Goal: Check status: Check status

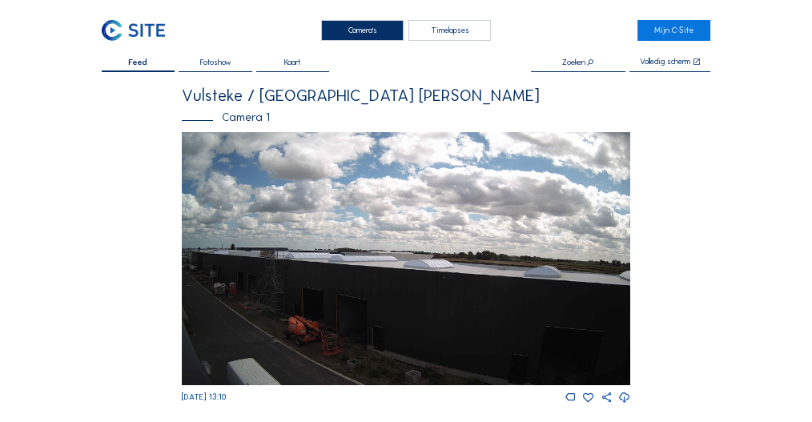
click at [285, 234] on img at bounding box center [406, 258] width 449 height 252
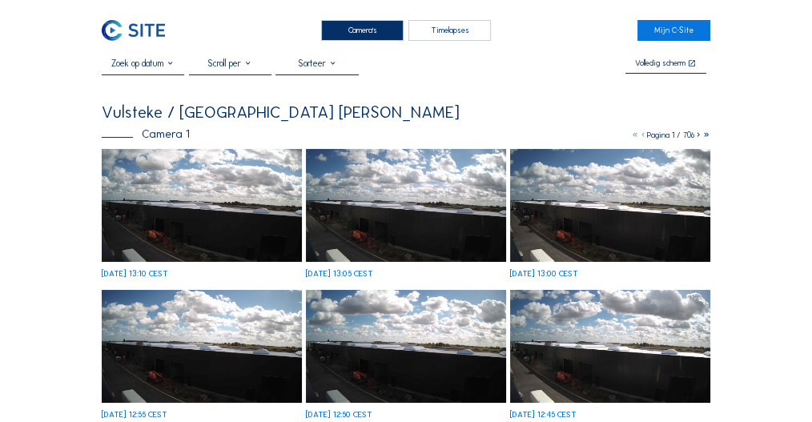
click at [210, 239] on img at bounding box center [202, 205] width 200 height 113
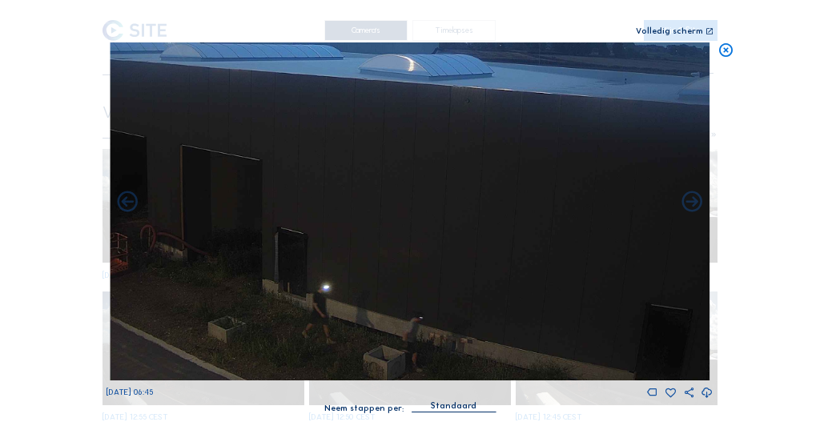
drag, startPoint x: 420, startPoint y: 357, endPoint x: 403, endPoint y: 345, distance: 20.7
click at [408, 348] on img at bounding box center [410, 211] width 601 height 338
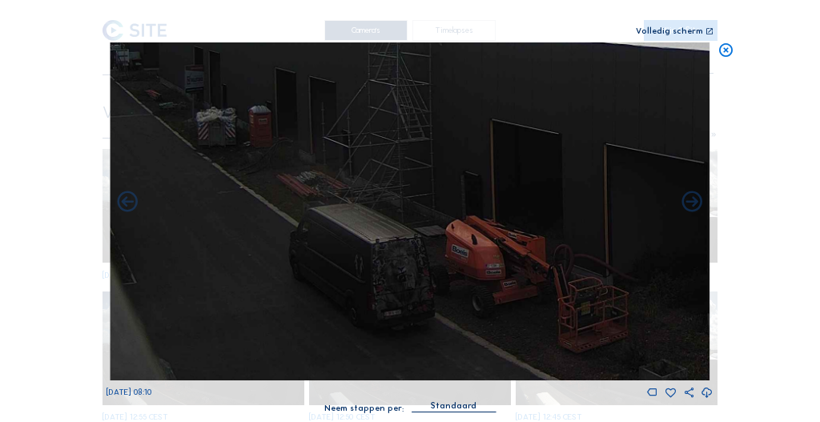
drag, startPoint x: 211, startPoint y: 308, endPoint x: 357, endPoint y: 294, distance: 146.5
click at [376, 294] on img at bounding box center [410, 211] width 601 height 338
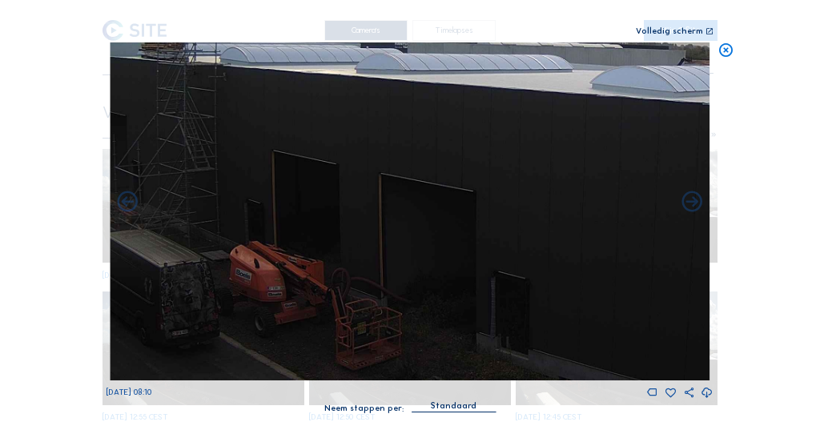
drag, startPoint x: 509, startPoint y: 280, endPoint x: 199, endPoint y: 243, distance: 311.3
click at [171, 243] on img at bounding box center [410, 211] width 601 height 338
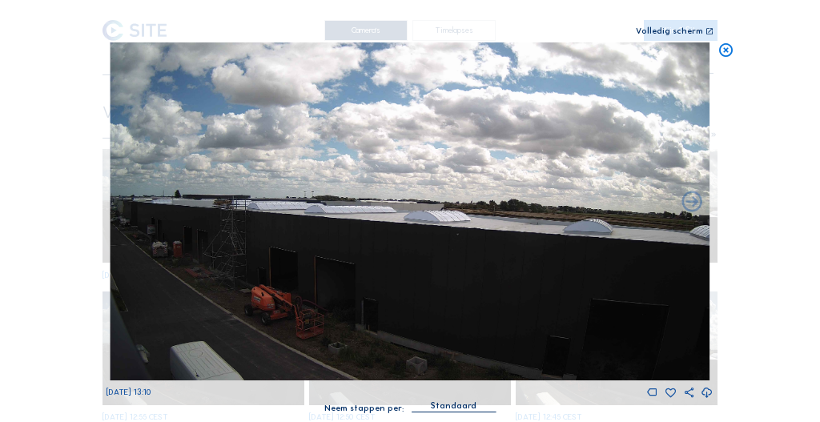
click at [226, 251] on img at bounding box center [410, 211] width 601 height 338
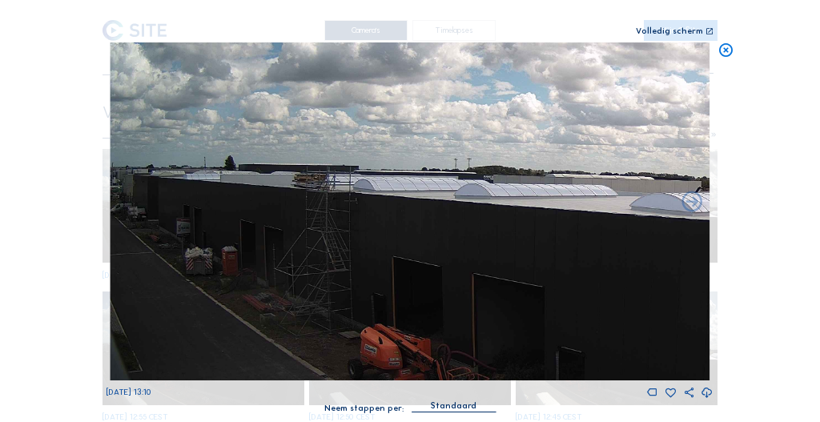
drag, startPoint x: 163, startPoint y: 251, endPoint x: 221, endPoint y: 264, distance: 60.0
click at [221, 264] on img at bounding box center [410, 211] width 601 height 338
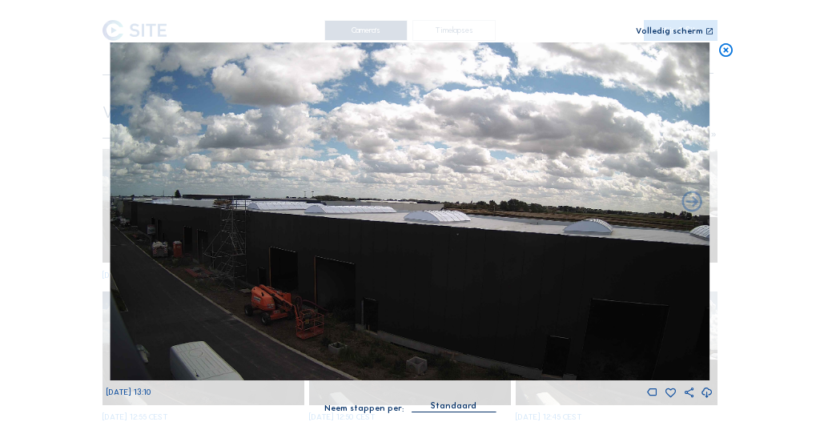
click at [722, 50] on icon at bounding box center [726, 50] width 17 height 17
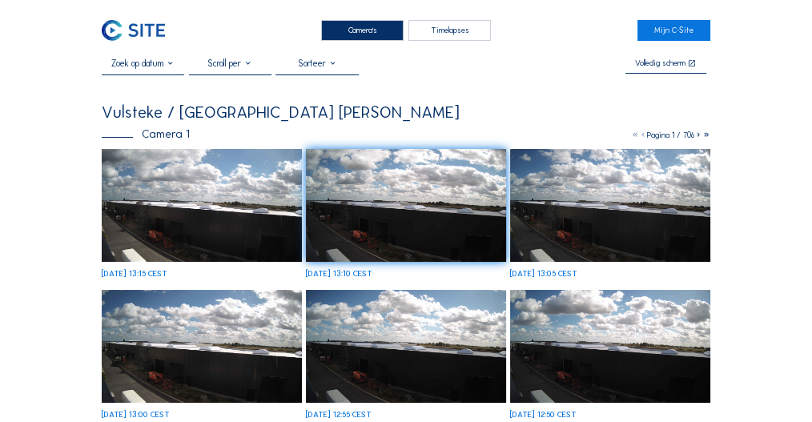
click at [243, 217] on img at bounding box center [202, 205] width 200 height 113
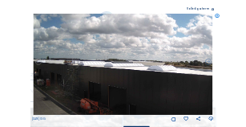
click at [64, 61] on img at bounding box center [123, 64] width 180 height 101
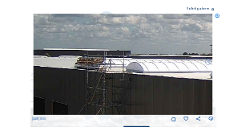
drag, startPoint x: 83, startPoint y: 66, endPoint x: 98, endPoint y: 67, distance: 15.2
click at [99, 66] on img at bounding box center [123, 64] width 180 height 101
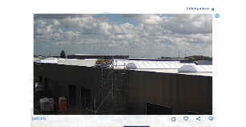
drag, startPoint x: 101, startPoint y: 69, endPoint x: 111, endPoint y: 70, distance: 9.6
click at [111, 70] on img at bounding box center [123, 64] width 180 height 101
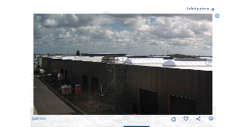
drag, startPoint x: 111, startPoint y: 66, endPoint x: 123, endPoint y: 64, distance: 12.1
click at [123, 64] on img at bounding box center [123, 64] width 180 height 101
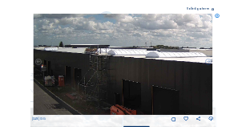
drag, startPoint x: 119, startPoint y: 67, endPoint x: 88, endPoint y: 52, distance: 34.0
click at [88, 52] on img at bounding box center [123, 64] width 180 height 101
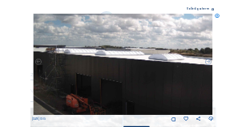
drag, startPoint x: 121, startPoint y: 66, endPoint x: 156, endPoint y: 61, distance: 35.7
click at [159, 61] on img at bounding box center [123, 64] width 180 height 101
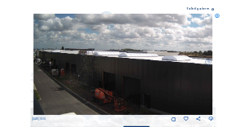
click at [123, 74] on img at bounding box center [123, 64] width 180 height 101
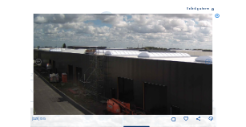
drag, startPoint x: 73, startPoint y: 61, endPoint x: 109, endPoint y: 61, distance: 36.0
click at [110, 61] on img at bounding box center [123, 64] width 180 height 101
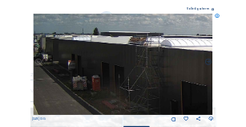
click at [67, 69] on img at bounding box center [123, 64] width 180 height 101
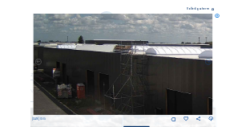
drag, startPoint x: 114, startPoint y: 45, endPoint x: 98, endPoint y: 53, distance: 17.2
click at [98, 53] on img at bounding box center [123, 64] width 180 height 101
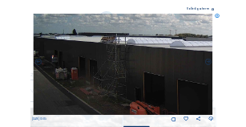
drag, startPoint x: 98, startPoint y: 65, endPoint x: 95, endPoint y: 47, distance: 17.9
click at [95, 47] on img at bounding box center [123, 64] width 180 height 101
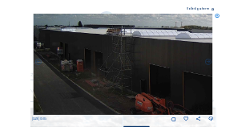
click at [88, 68] on img at bounding box center [123, 64] width 180 height 101
click at [97, 85] on img at bounding box center [123, 64] width 180 height 101
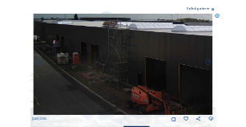
click at [106, 77] on img at bounding box center [123, 64] width 180 height 101
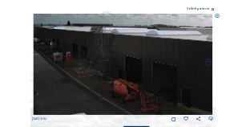
click at [97, 79] on img at bounding box center [123, 64] width 180 height 101
